Goal: Task Accomplishment & Management: Use online tool/utility

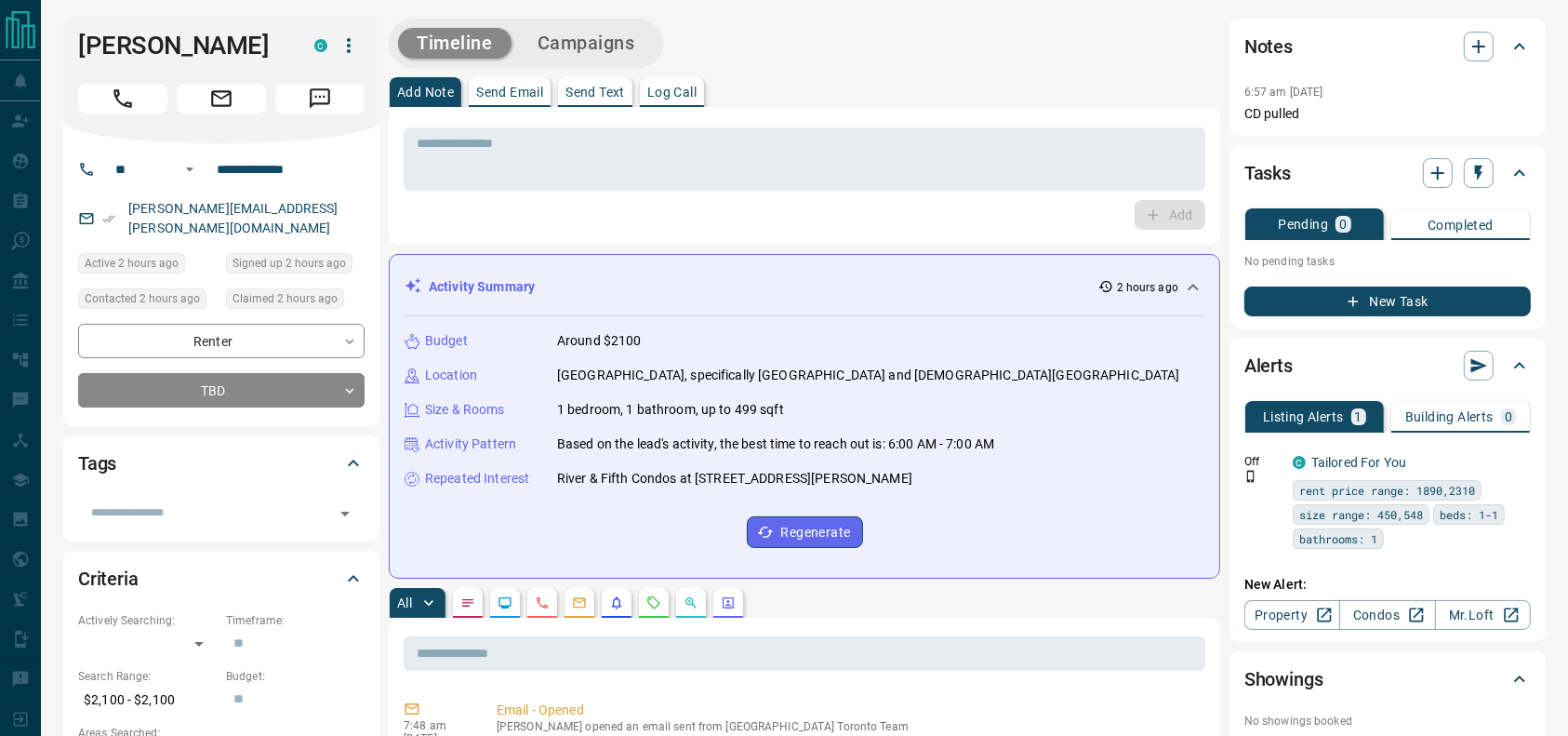
click at [119, 41] on h1 "[PERSON_NAME]" at bounding box center [182, 45] width 209 height 29
click at [119, 89] on icon "Call" at bounding box center [122, 98] width 24 height 25
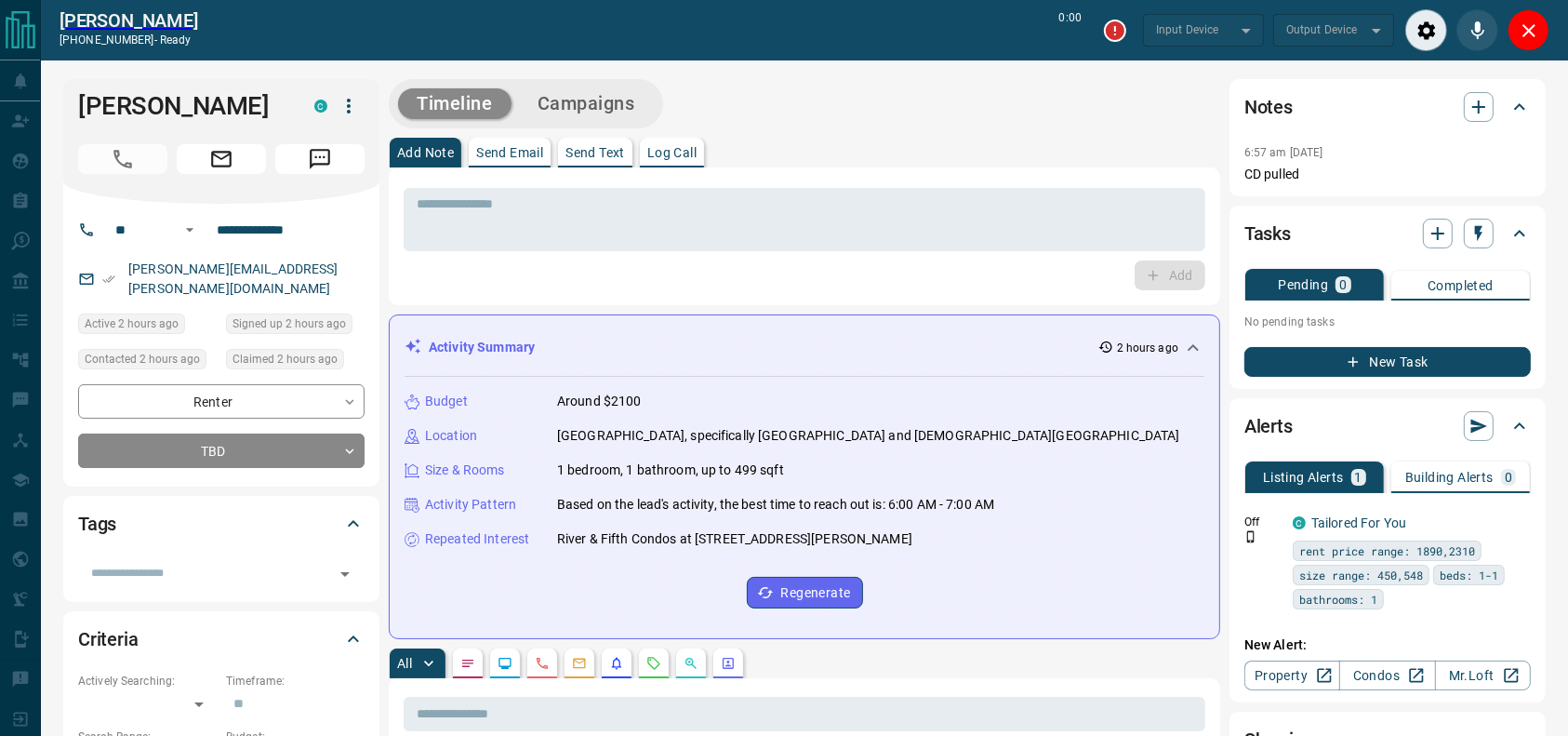
type input "*******"
click at [727, 101] on div "Timeline Campaigns" at bounding box center [804, 104] width 832 height 49
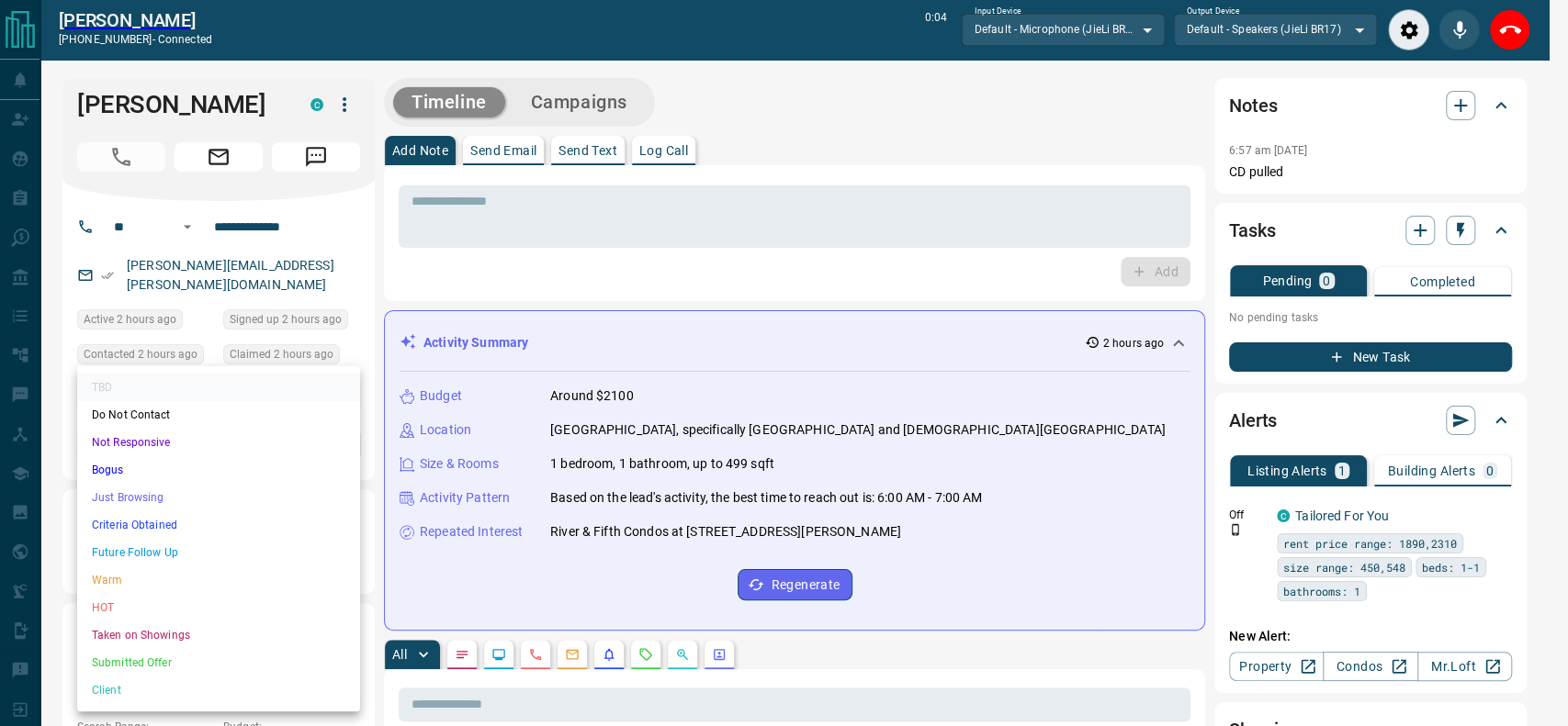
click at [173, 503] on li "Just Browsing" at bounding box center [219, 497] width 282 height 27
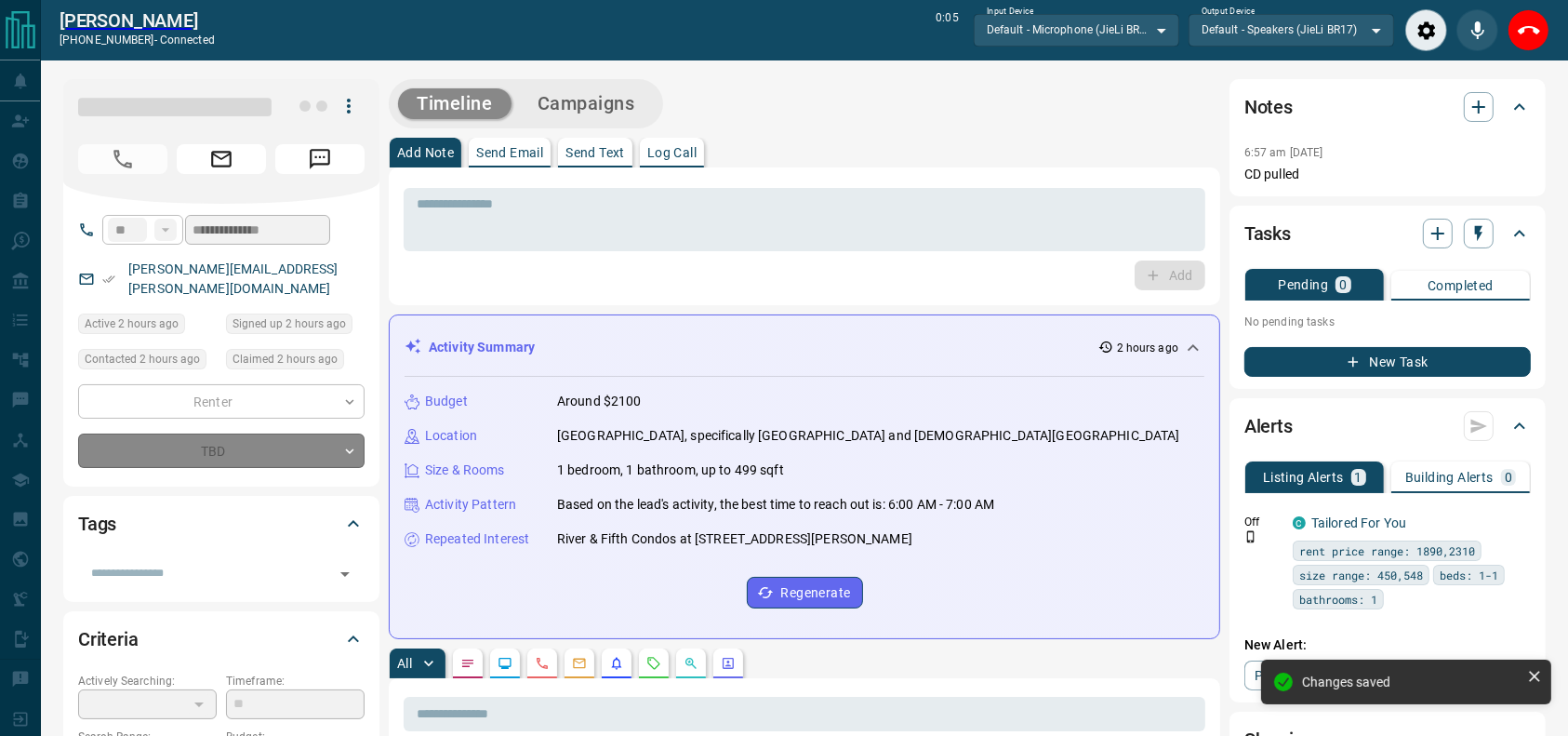
type input "*"
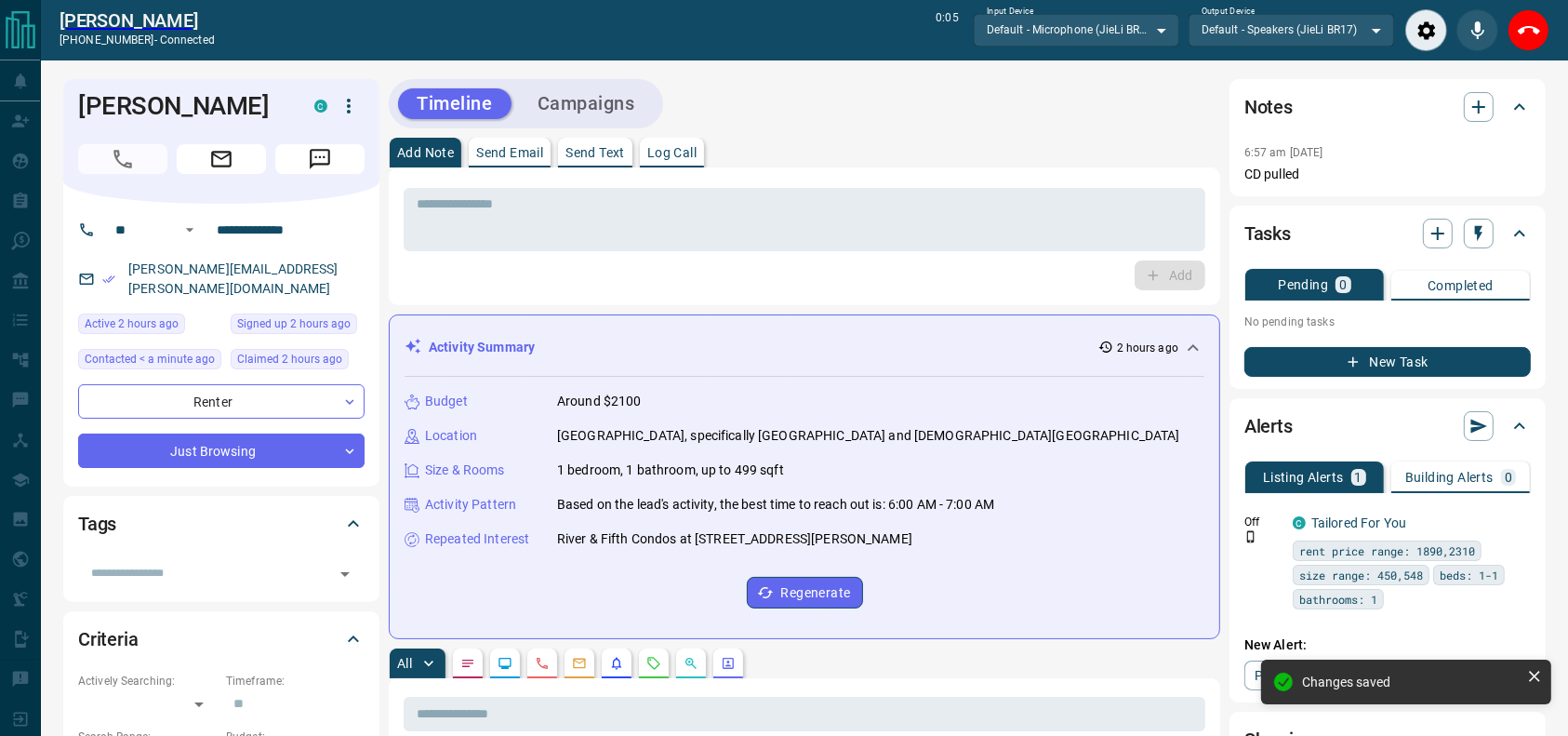
click at [772, 119] on div "Timeline Campaigns" at bounding box center [804, 104] width 832 height 49
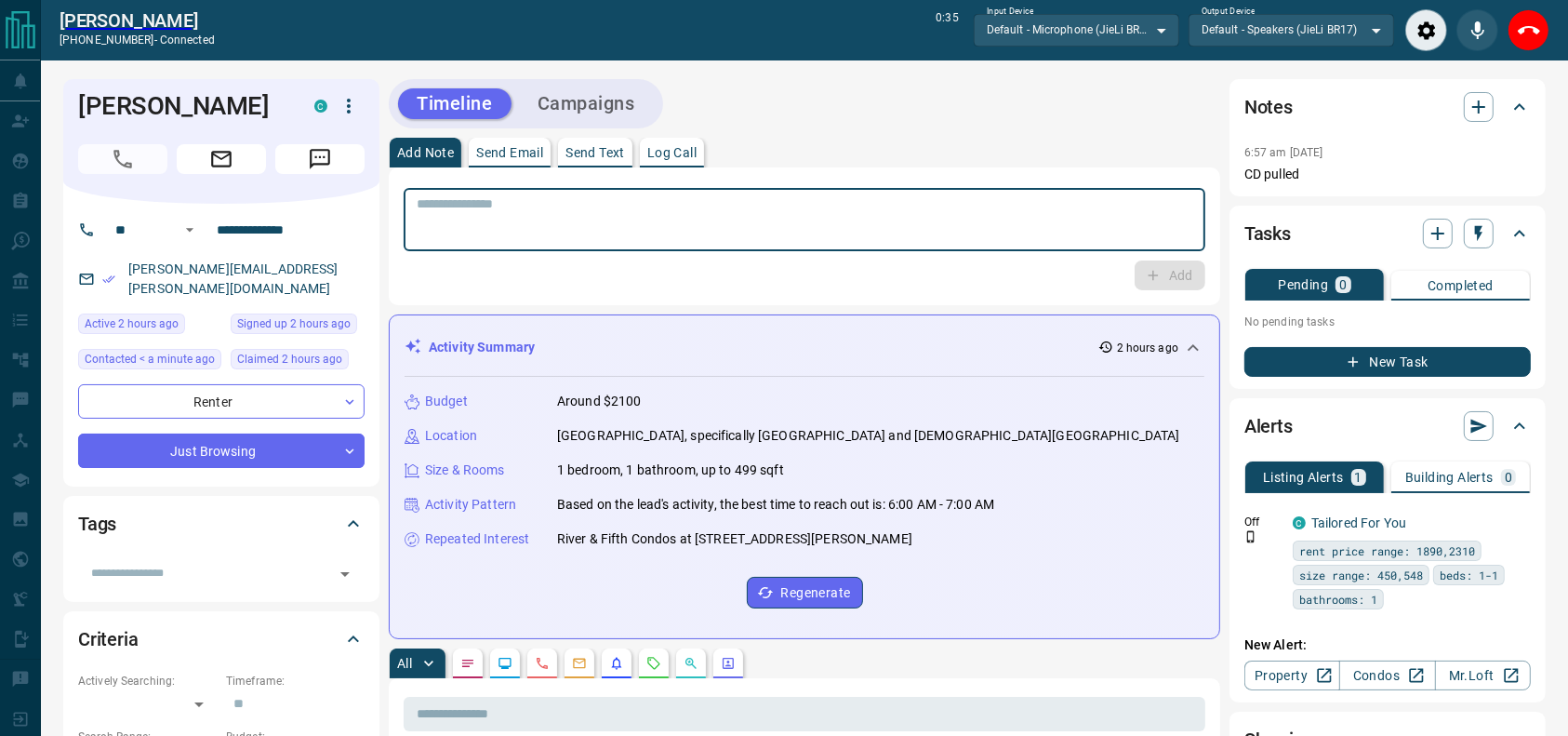
click at [718, 234] on textarea at bounding box center [804, 220] width 776 height 47
click at [726, 230] on textarea "To enrich screen reader interactions, please activate Accessibility in Grammarl…" at bounding box center [804, 220] width 776 height 47
click at [728, 230] on textarea "To enrich screen reader interactions, please activate Accessibility in Grammarl…" at bounding box center [804, 220] width 776 height 47
click at [786, 193] on div "* ​" at bounding box center [804, 220] width 802 height 64
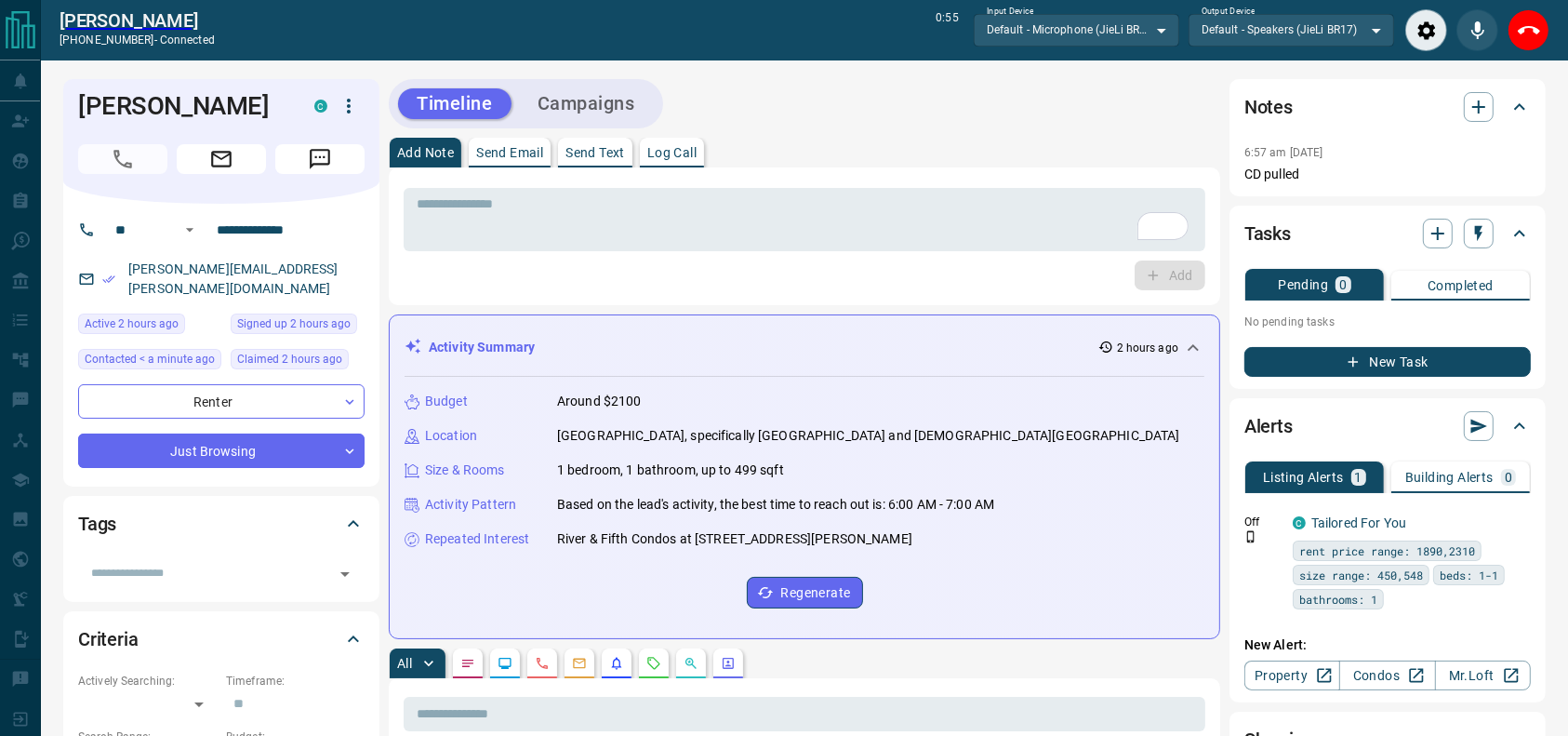
click at [854, 110] on div "Timeline Campaigns" at bounding box center [804, 104] width 832 height 49
click at [1521, 27] on icon "End Call" at bounding box center [1529, 30] width 23 height 9
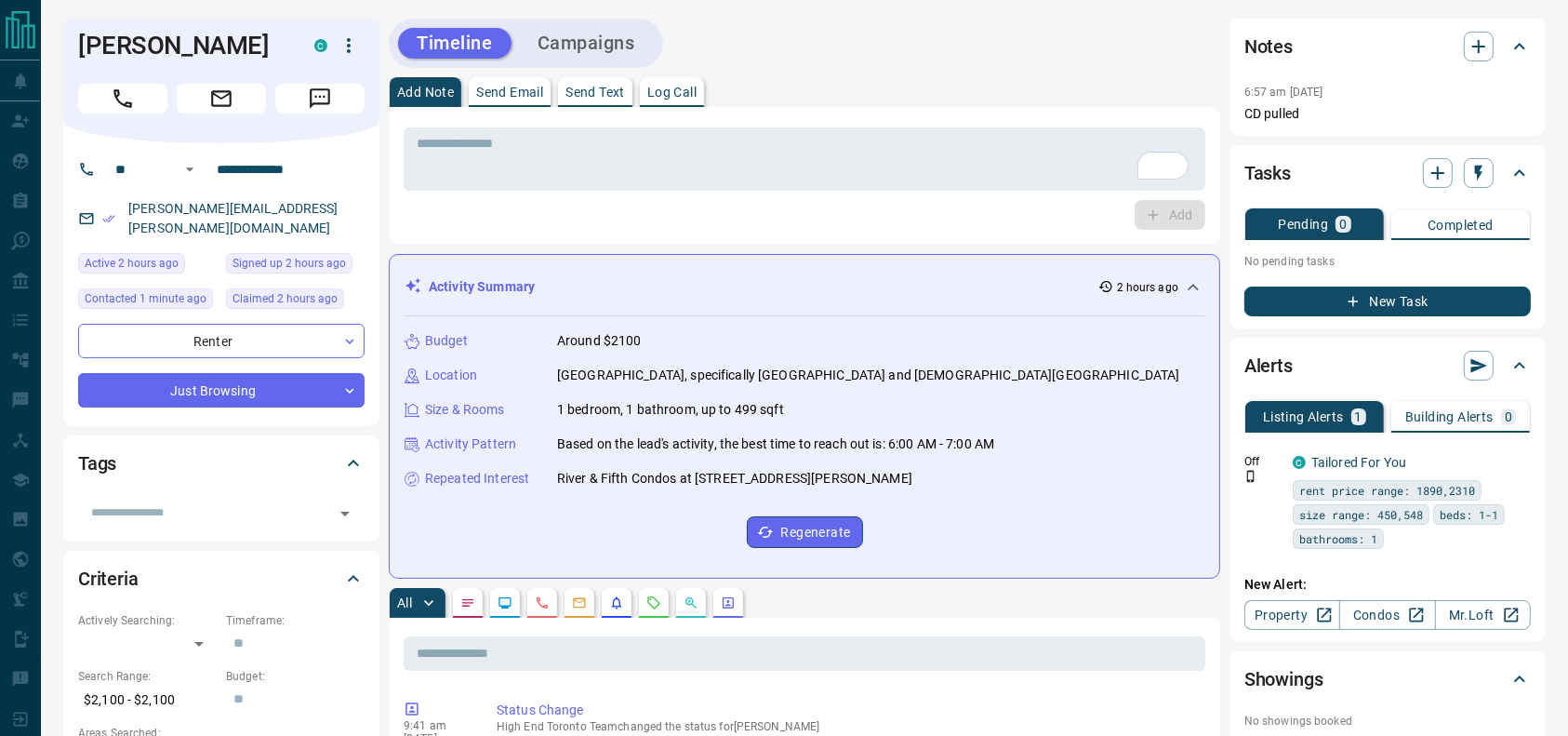
click at [885, 195] on div "* ​ Add" at bounding box center [804, 175] width 802 height 108
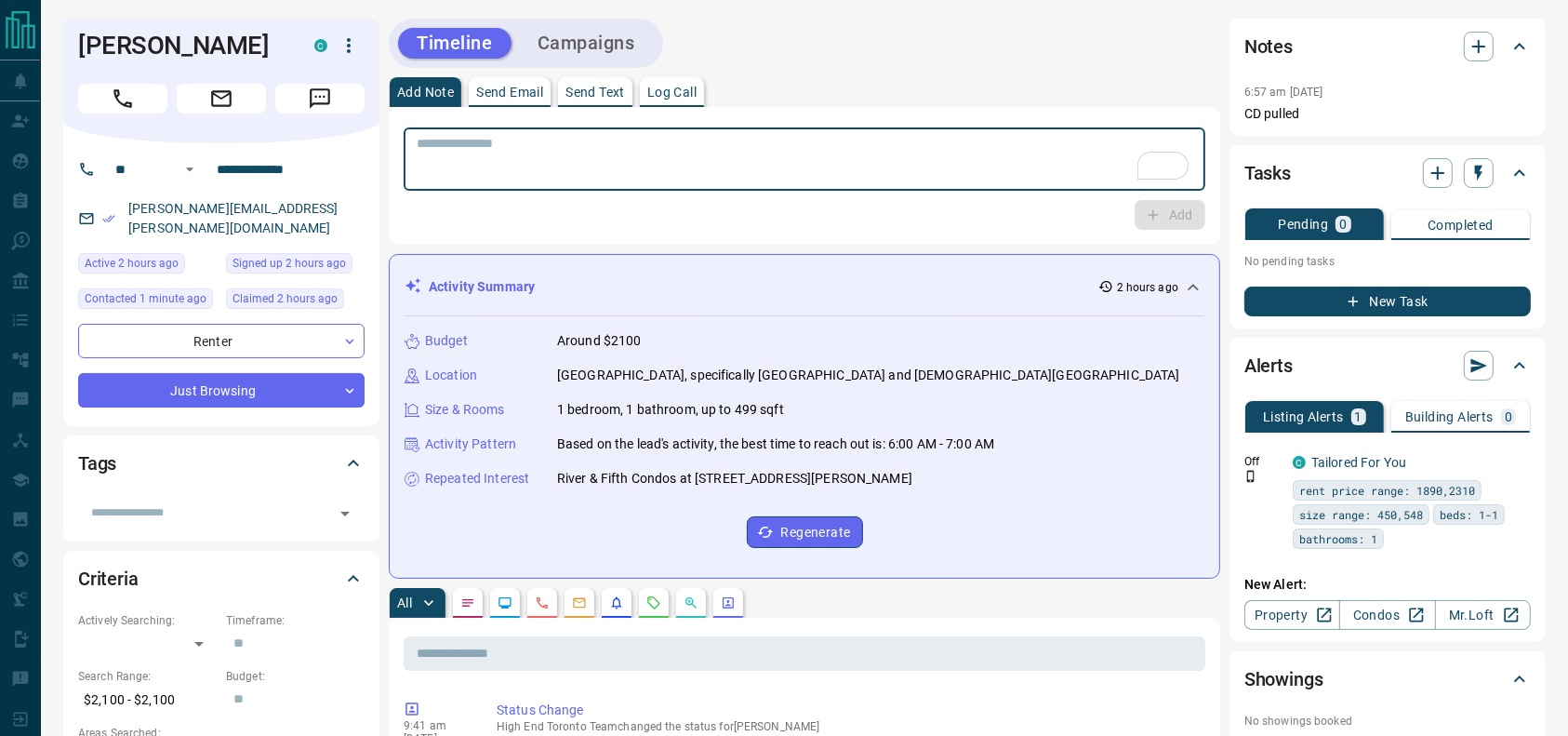
click at [876, 168] on textarea "To enrich screen reader interactions, please activate Accessibility in Grammarl…" at bounding box center [804, 160] width 776 height 47
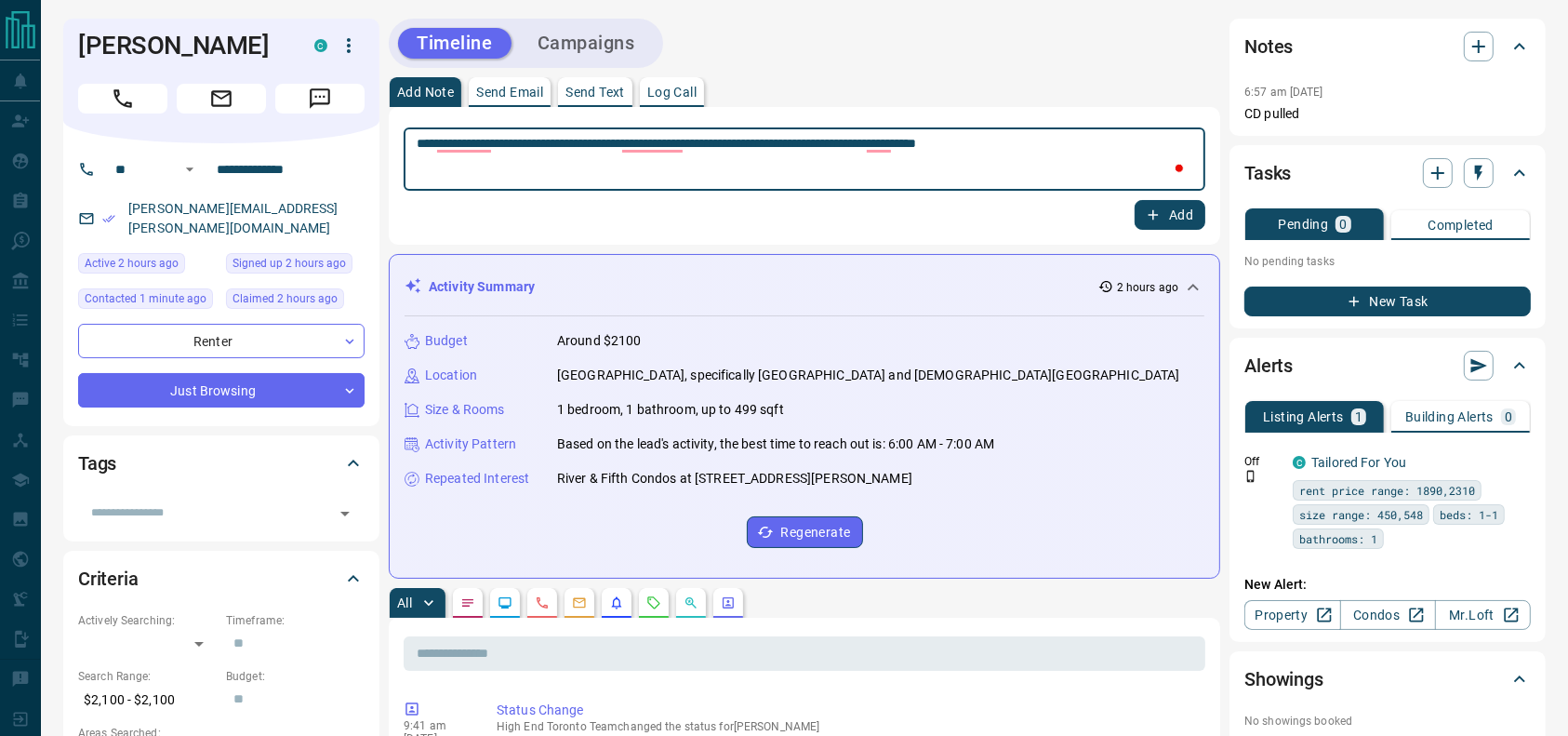
type textarea "**********"
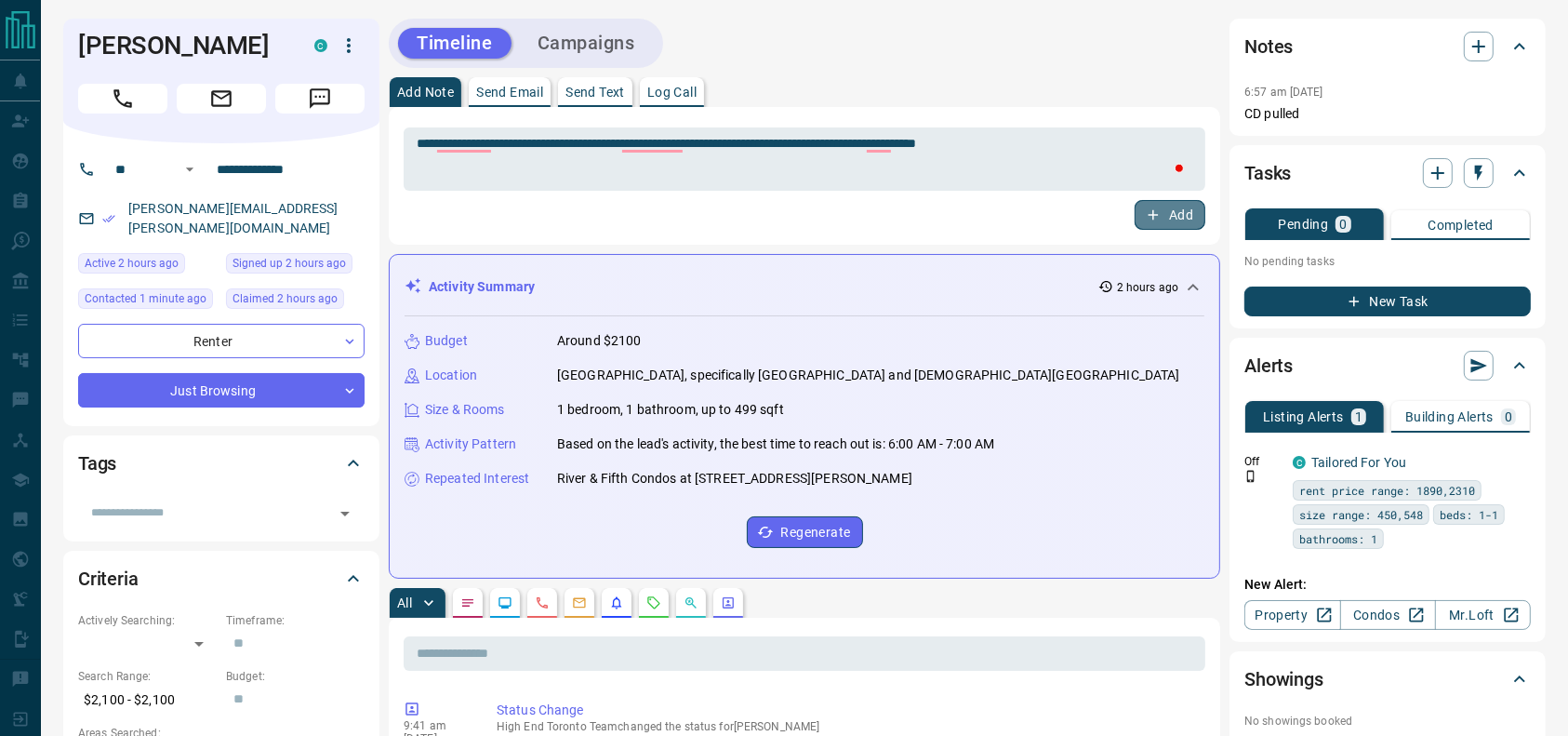
click at [1189, 209] on button "Add" at bounding box center [1169, 215] width 71 height 29
click at [904, 84] on div "Add Note Send Email Send Text Log Call" at bounding box center [804, 92] width 832 height 29
